Goal: Task Accomplishment & Management: Use online tool/utility

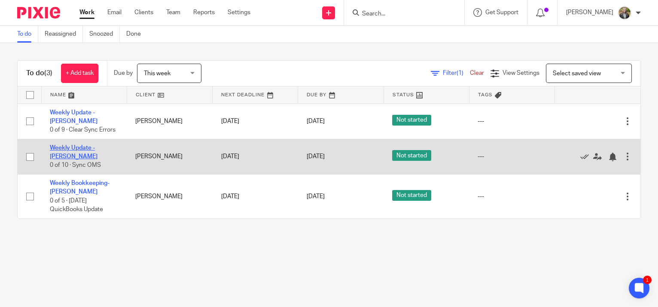
click at [84, 145] on link "Weekly Update - [PERSON_NAME]" at bounding box center [74, 152] width 48 height 15
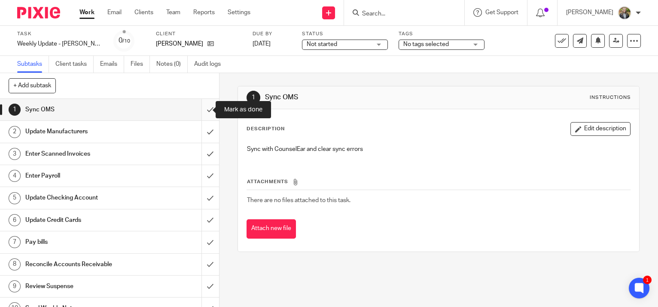
click at [204, 110] on input "submit" at bounding box center [109, 109] width 219 height 21
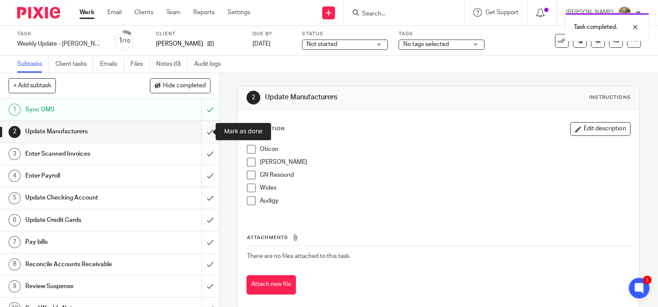
click at [202, 129] on input "submit" at bounding box center [109, 131] width 219 height 21
